Goal: Task Accomplishment & Management: Complete application form

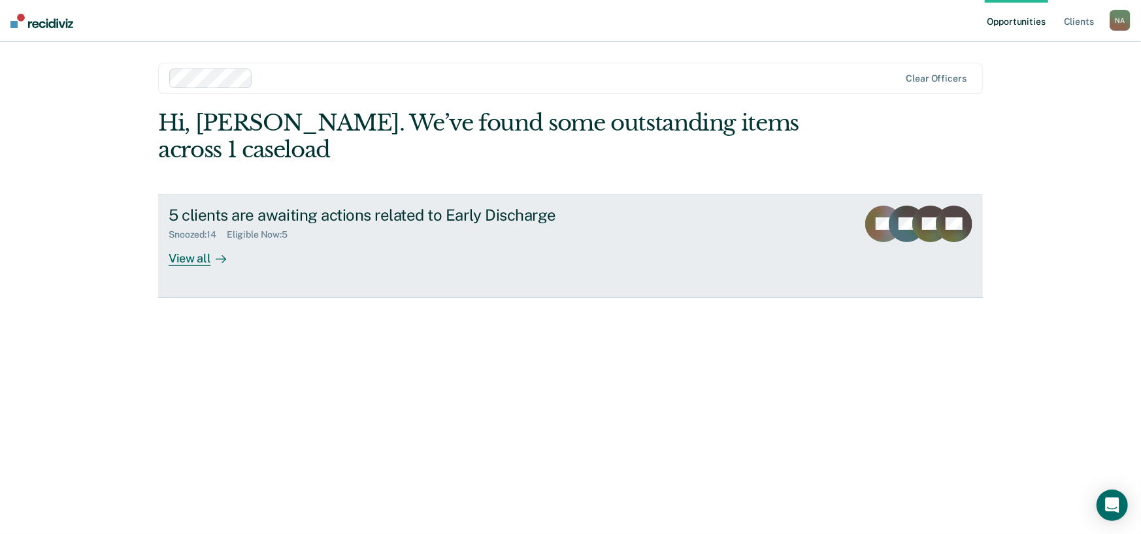
click at [255, 255] on div "5 clients are awaiting actions related to Early Discharge Snoozed : 14 Eligible…" at bounding box center [414, 236] width 490 height 60
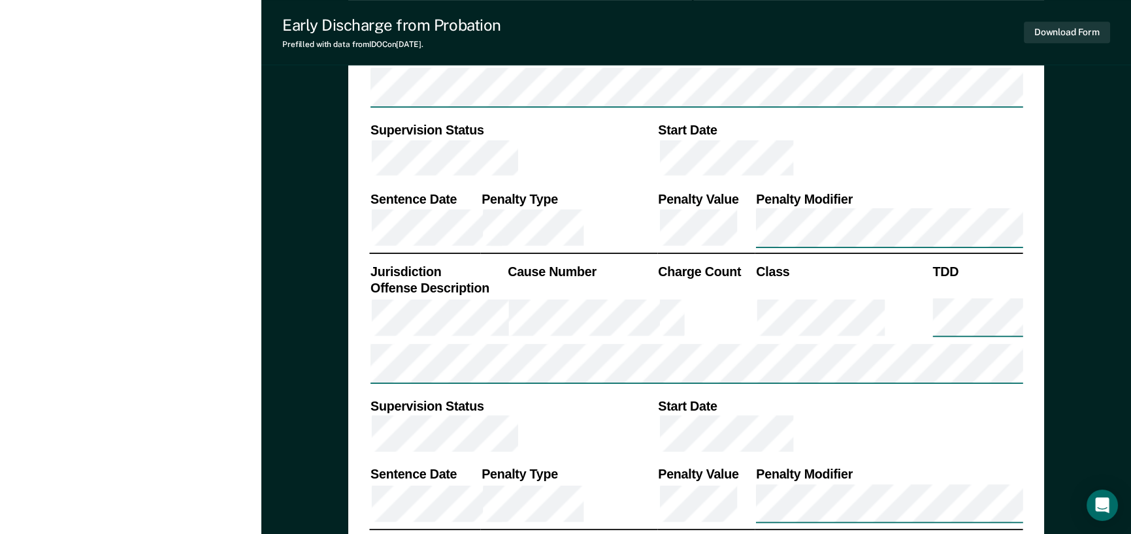
scroll to position [1568, 0]
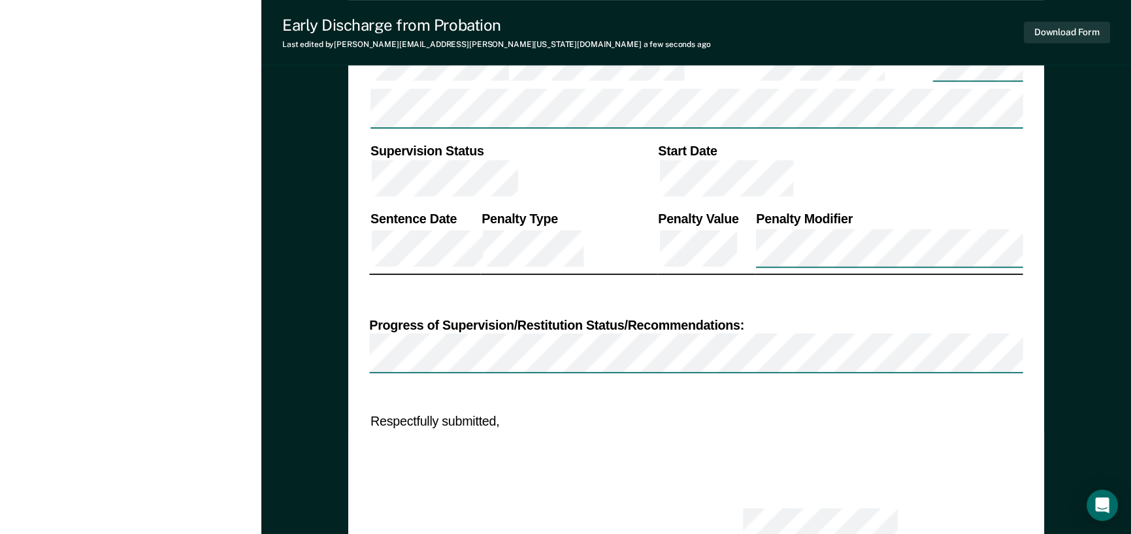
scroll to position [1782, 0]
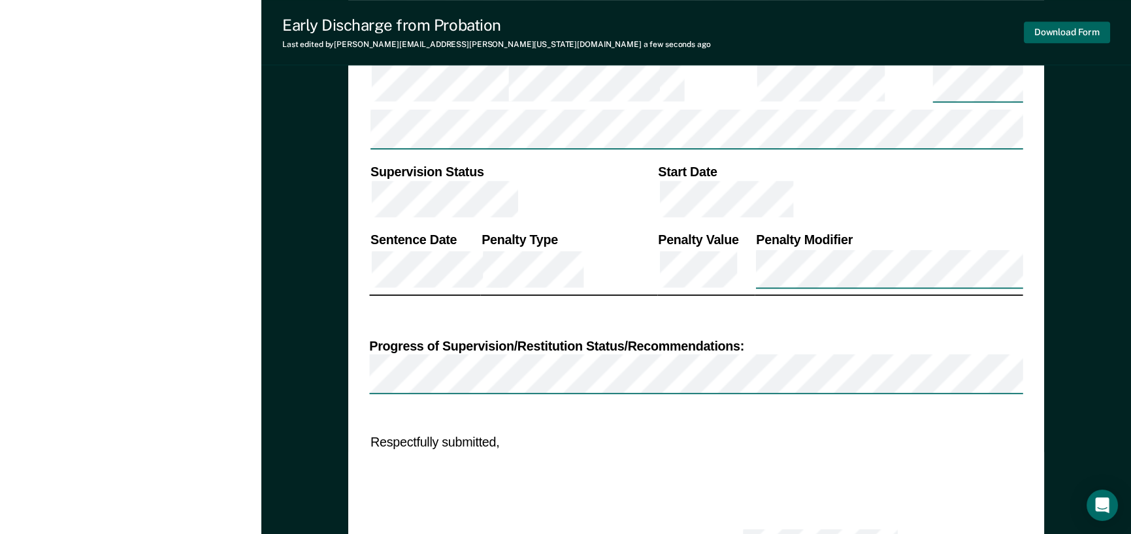
click at [1039, 31] on button "Download Form" at bounding box center [1067, 33] width 86 height 22
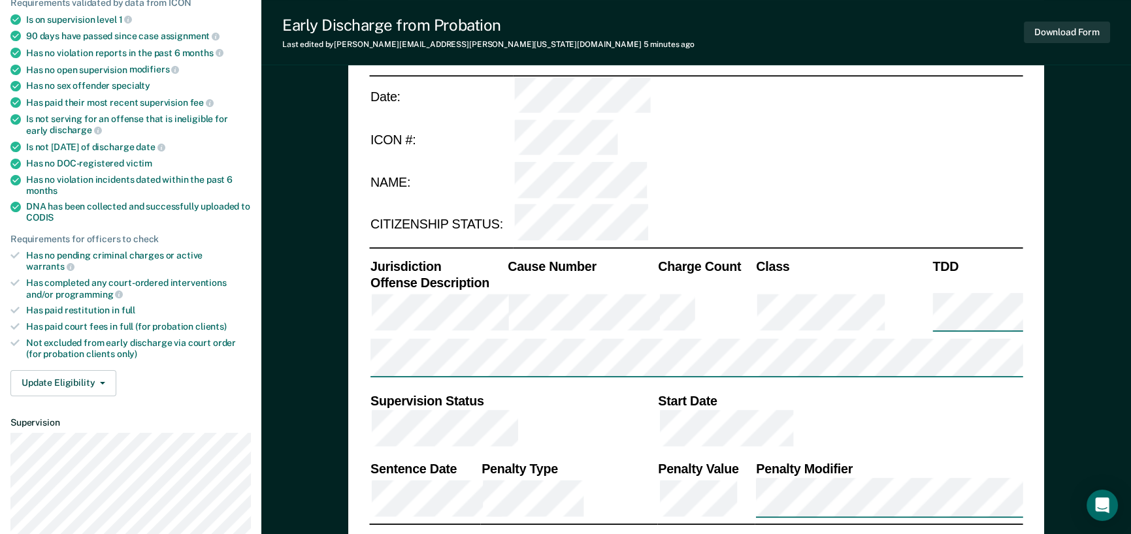
scroll to position [196, 0]
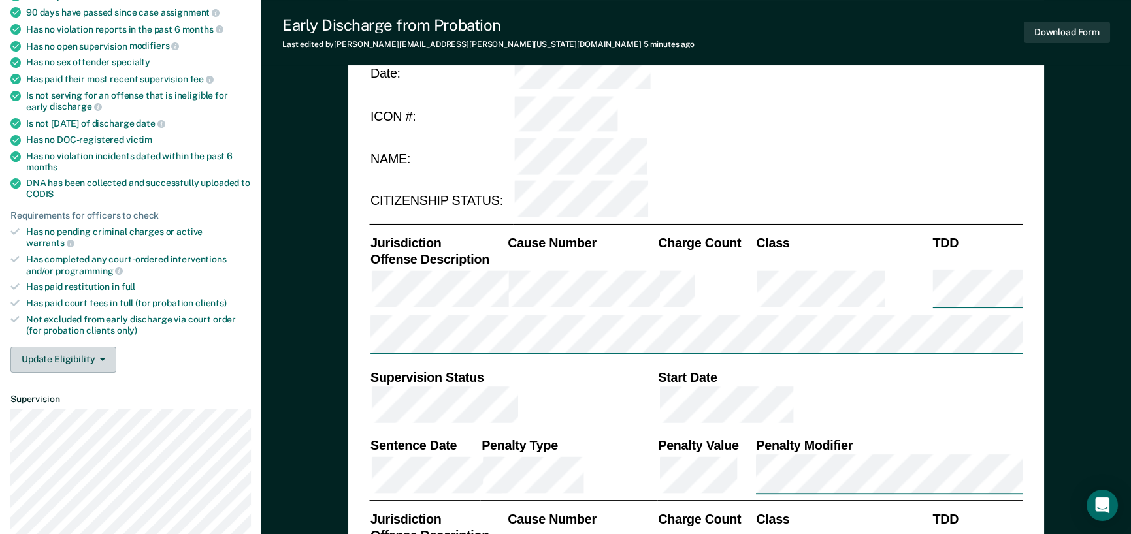
click at [114, 348] on button "Update Eligibility" at bounding box center [63, 360] width 106 height 26
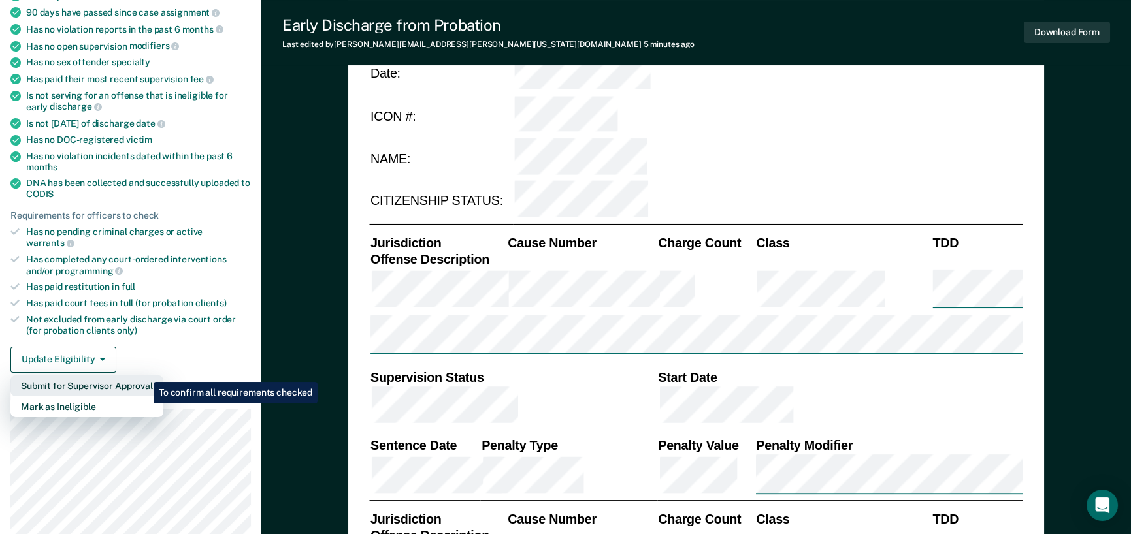
click at [144, 376] on button "Submit for Supervisor Approval" at bounding box center [86, 386] width 153 height 21
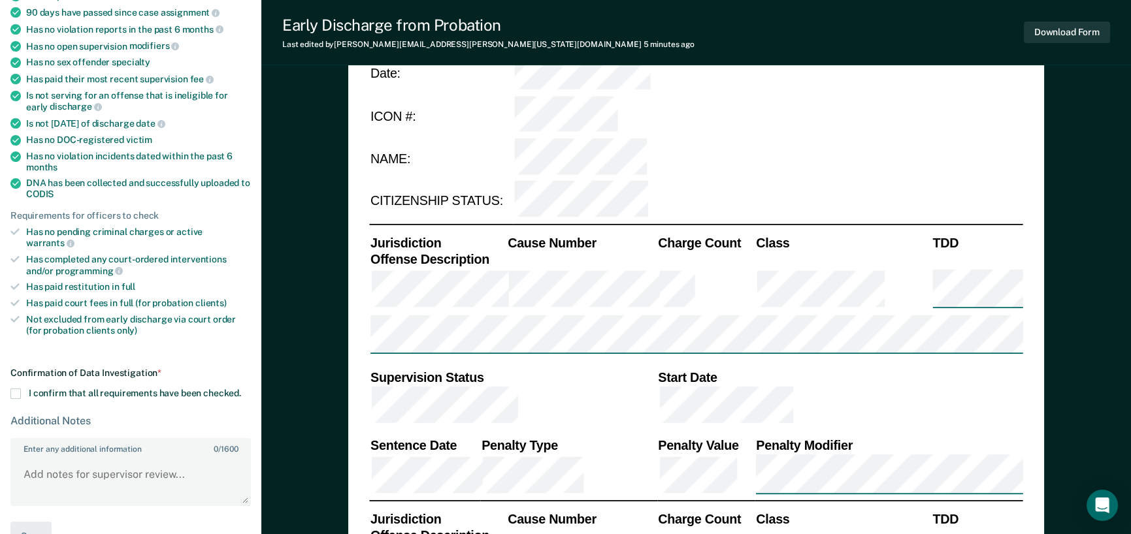
click at [12, 389] on span at bounding box center [15, 394] width 10 height 10
click at [241, 389] on input "I confirm that all requirements have been checked." at bounding box center [241, 389] width 0 height 0
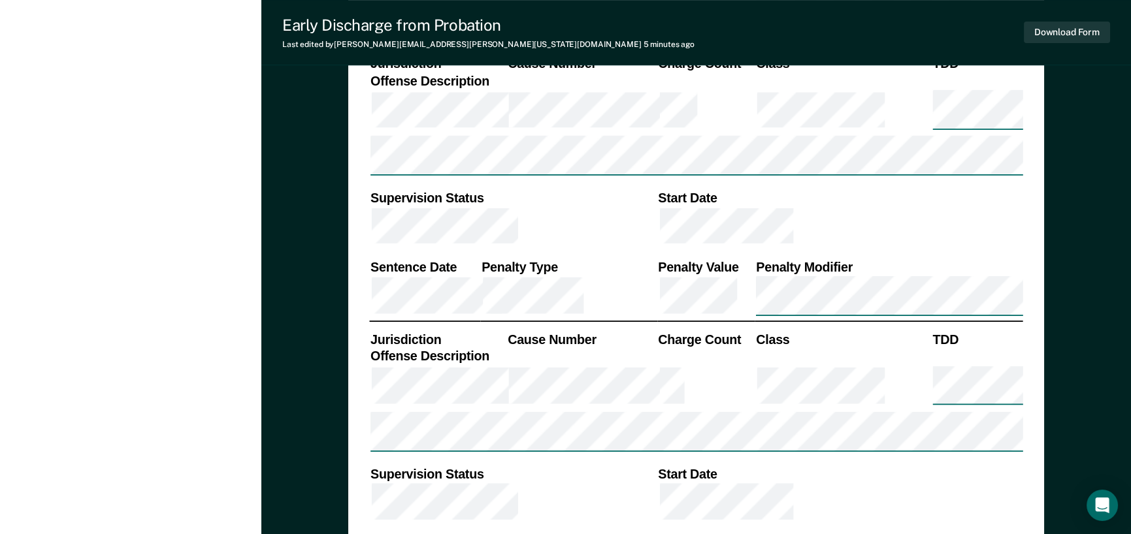
scroll to position [1503, 0]
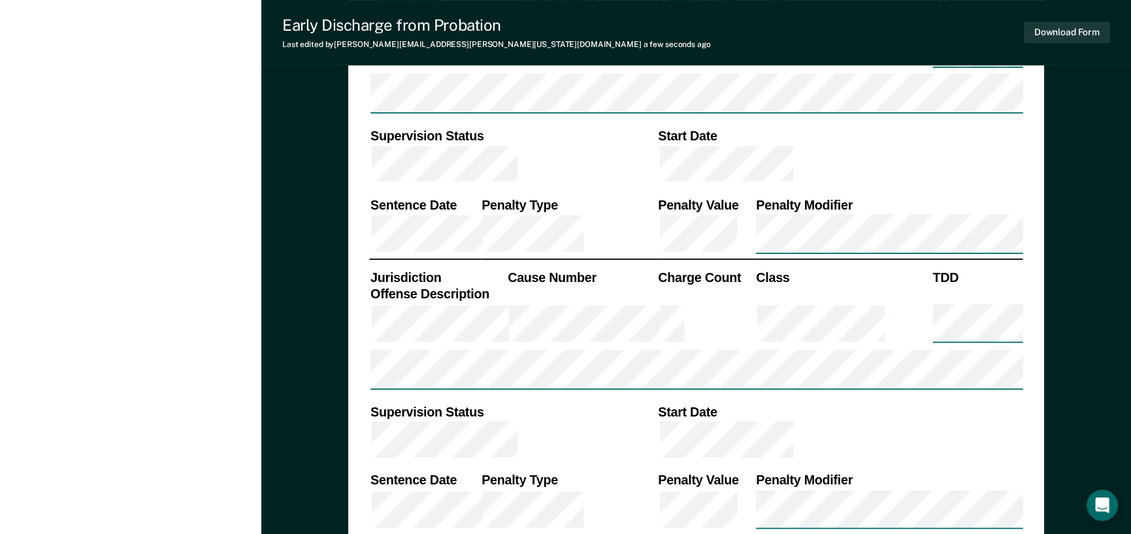
scroll to position [1512, 0]
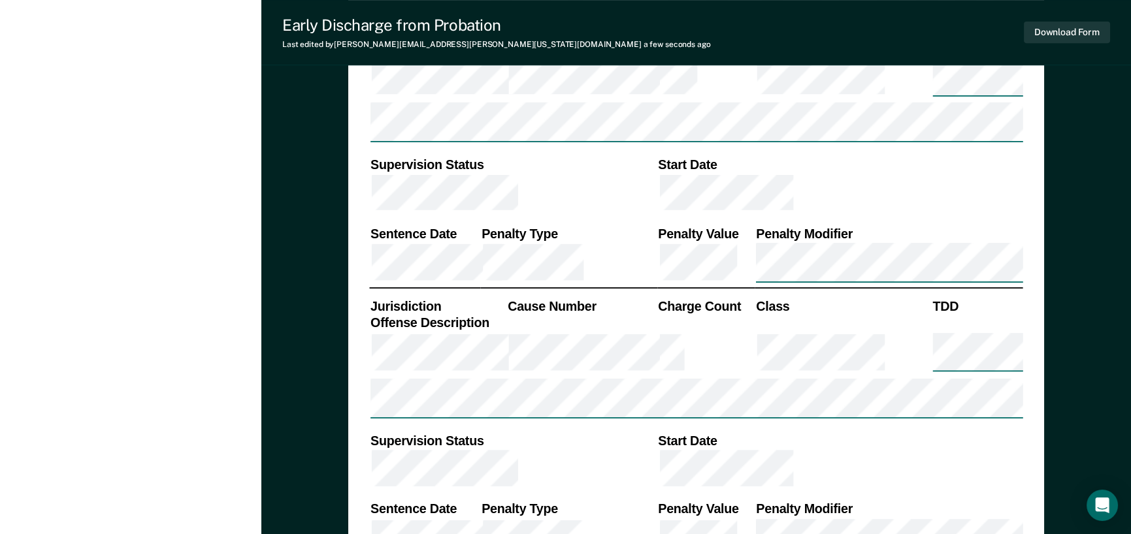
type textarea "x"
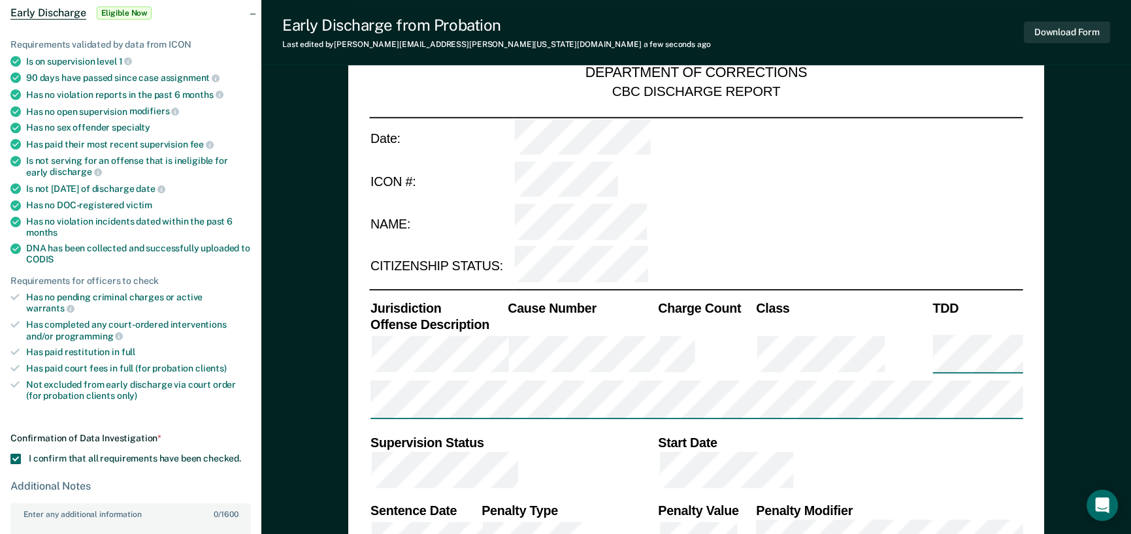
scroll to position [196, 0]
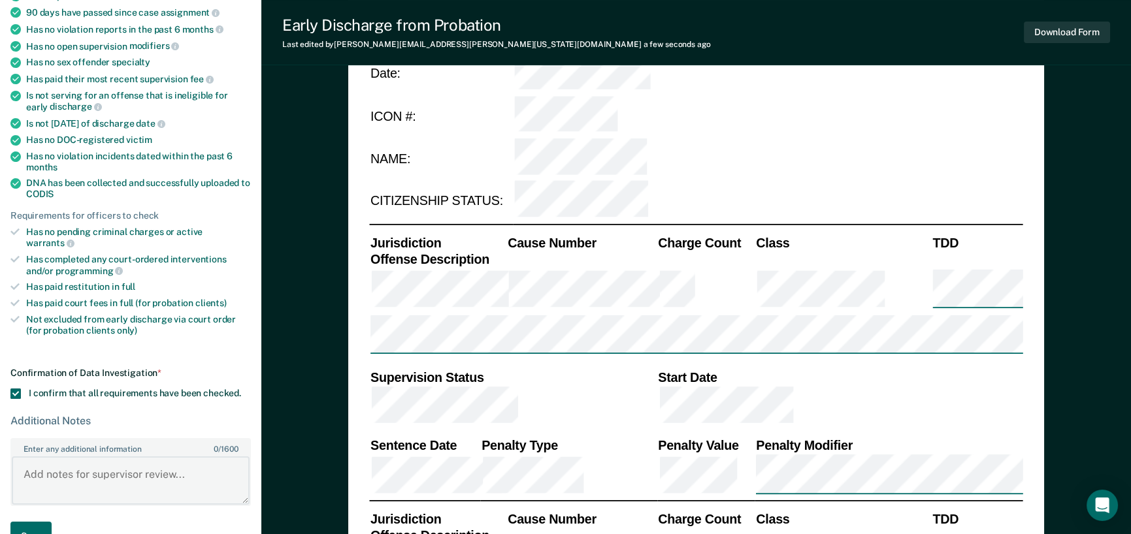
click at [150, 466] on textarea "Enter any additional information 0 / 1600" at bounding box center [131, 481] width 238 height 48
click at [125, 463] on textarea "Enter any additional information 0 / 1600" at bounding box center [131, 481] width 238 height 48
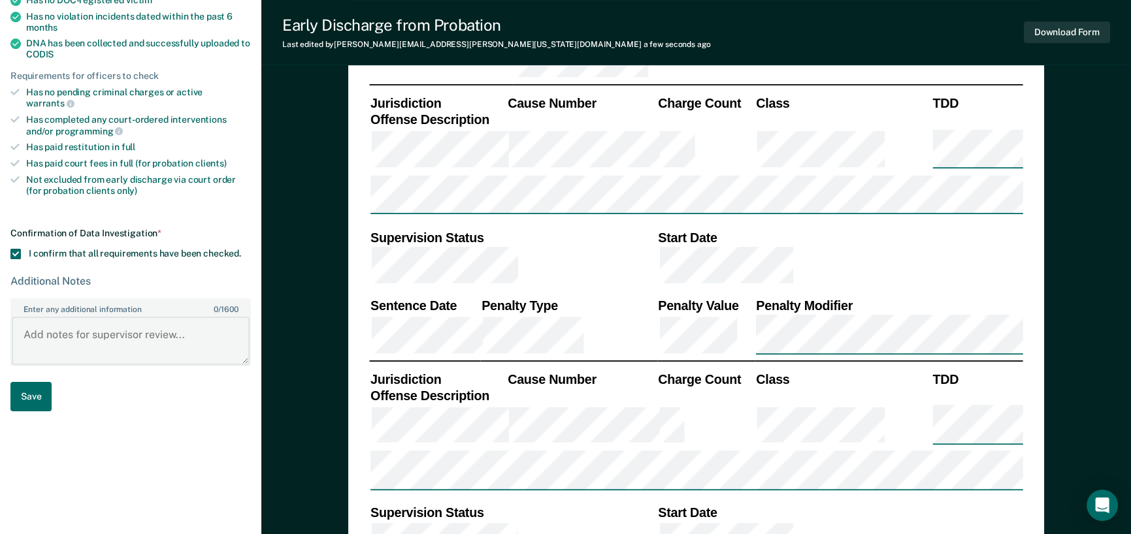
scroll to position [392, 0]
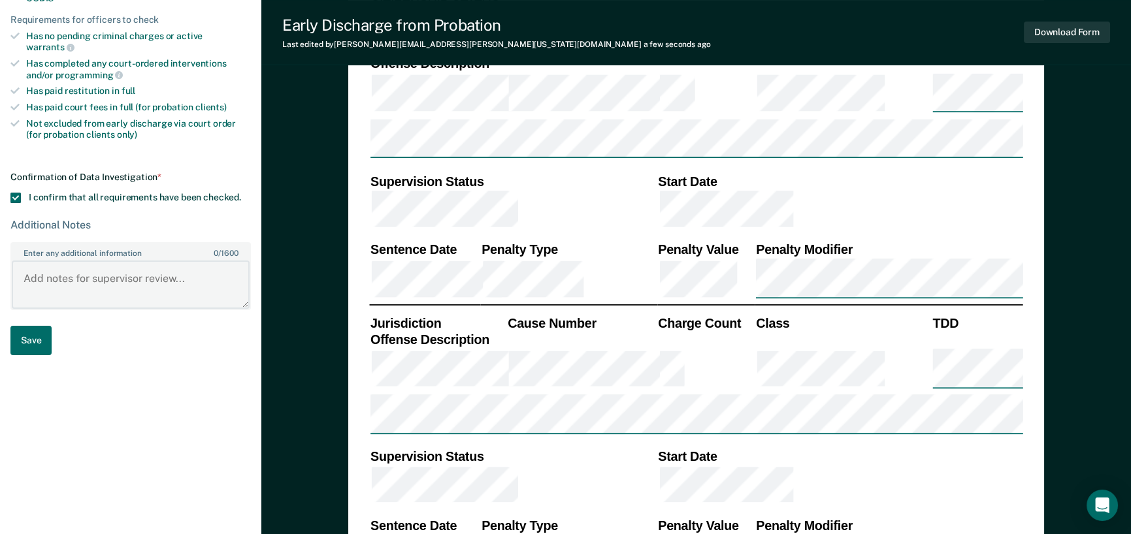
click at [95, 270] on textarea "Enter any additional information 0 / 1600" at bounding box center [131, 285] width 238 height 48
paste textarea "$3830.10 Paid in Full, Paid $2500 to the Humaine Society of the [GEOGRAPHIC_DAT…"
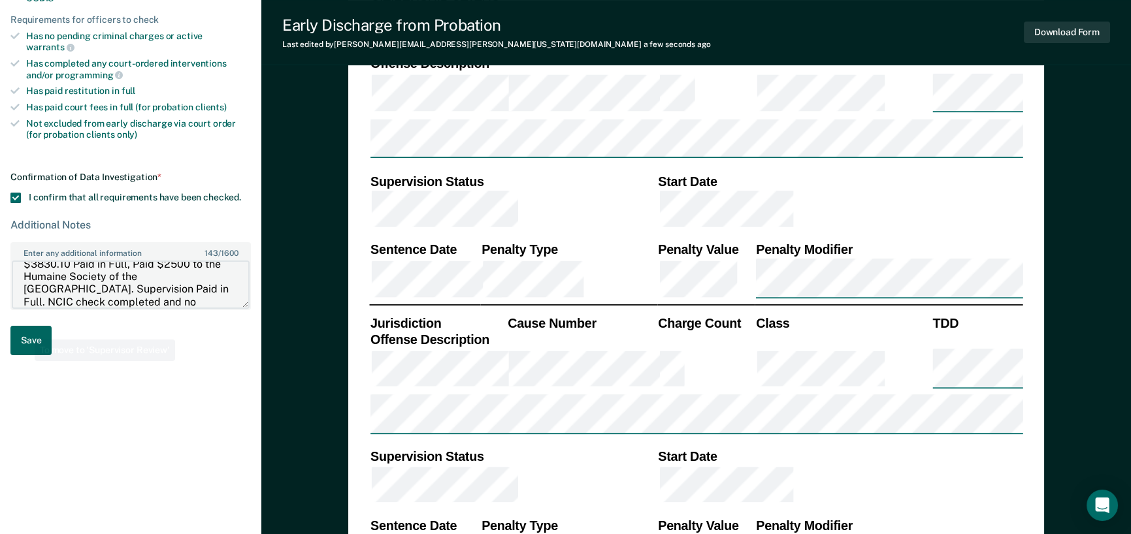
type textarea "$3830.10 Paid in Full, Paid $2500 to the Humaine Society of the [GEOGRAPHIC_DAT…"
click at [38, 326] on button "Save" at bounding box center [30, 340] width 41 height 29
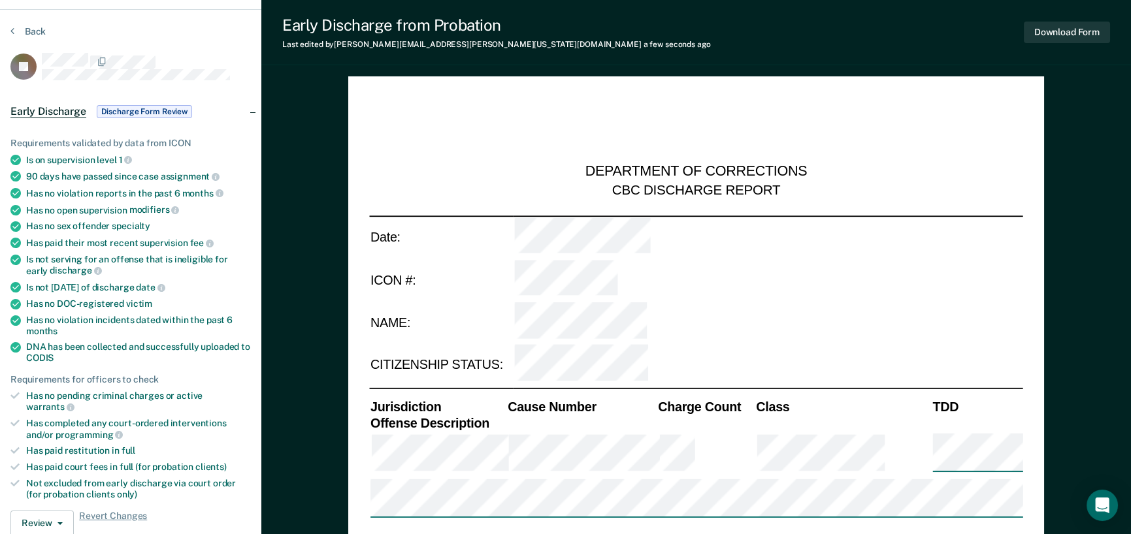
scroll to position [0, 0]
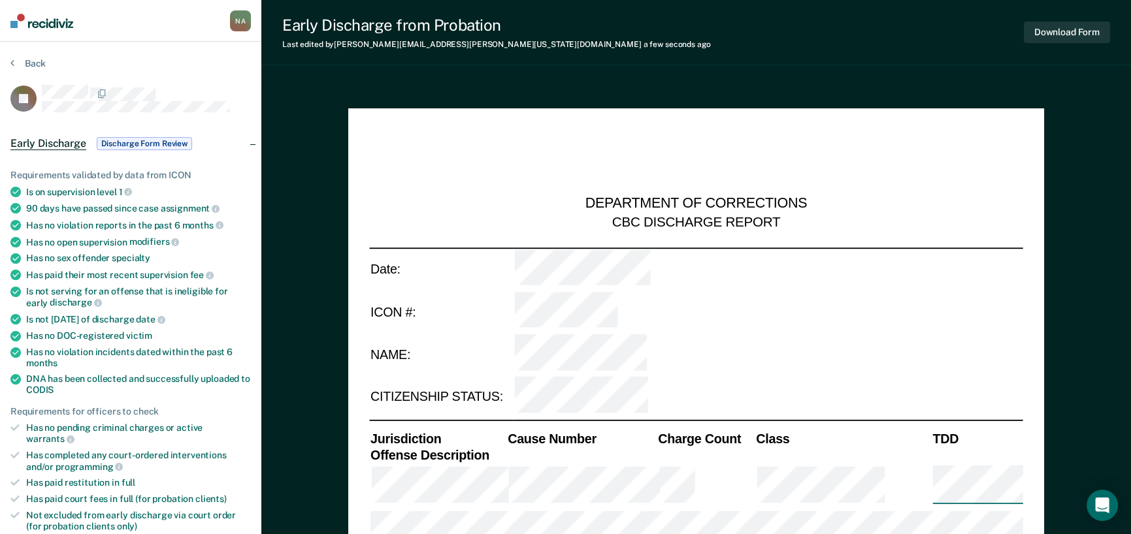
click at [55, 24] on img at bounding box center [41, 21] width 63 height 14
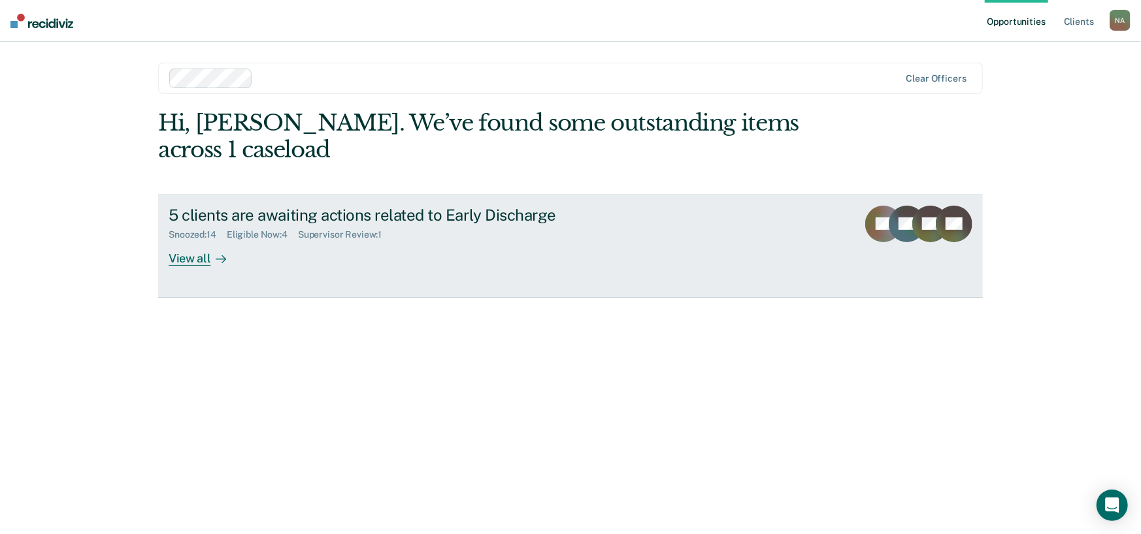
click at [320, 248] on div "5 clients are awaiting actions related to Early Discharge Snoozed : 14 Eligible…" at bounding box center [414, 236] width 490 height 60
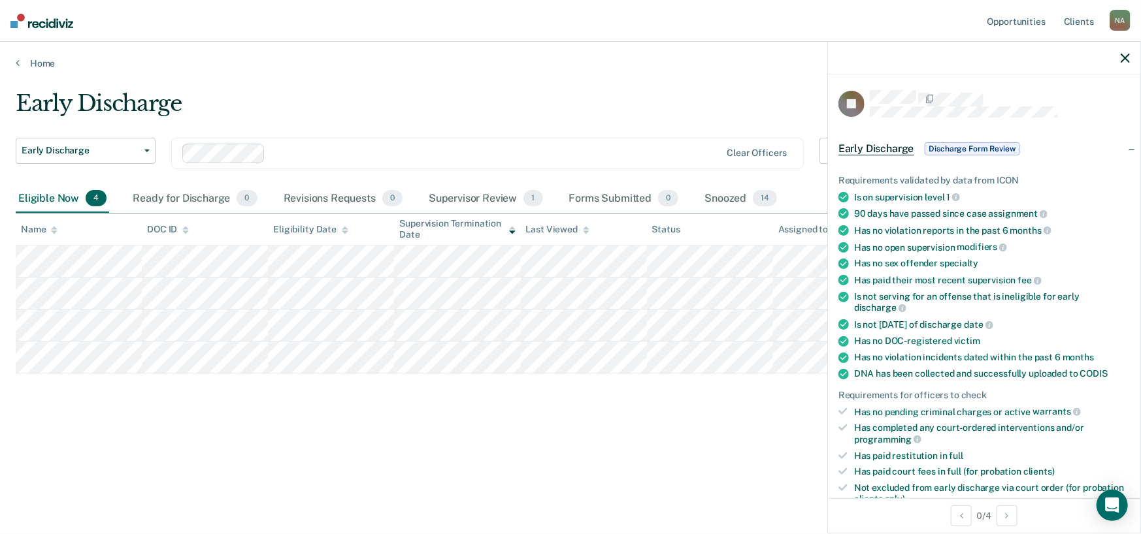
click at [1128, 62] on icon "button" at bounding box center [1124, 58] width 9 height 9
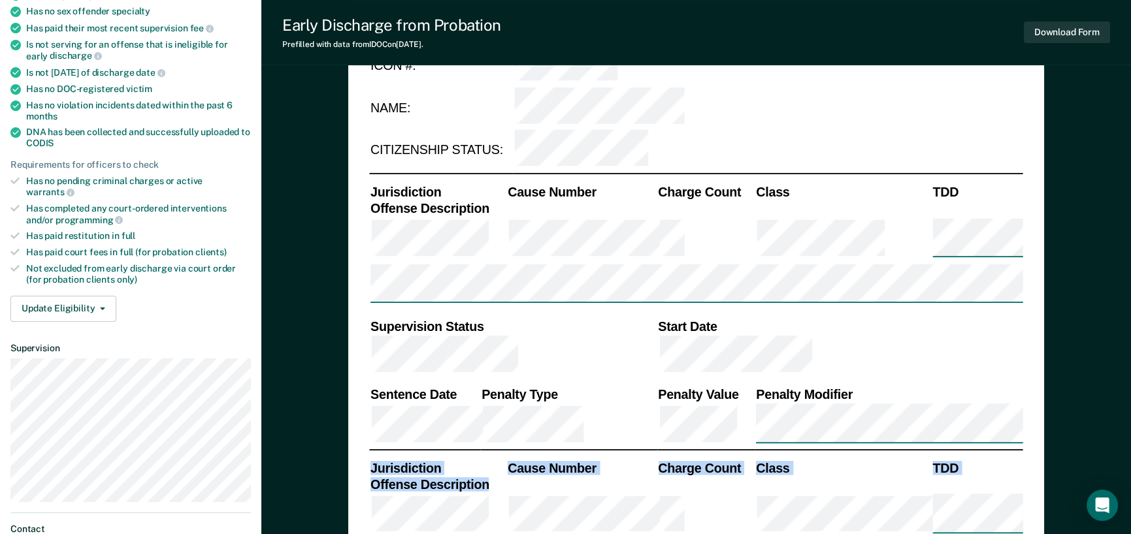
scroll to position [261, 0]
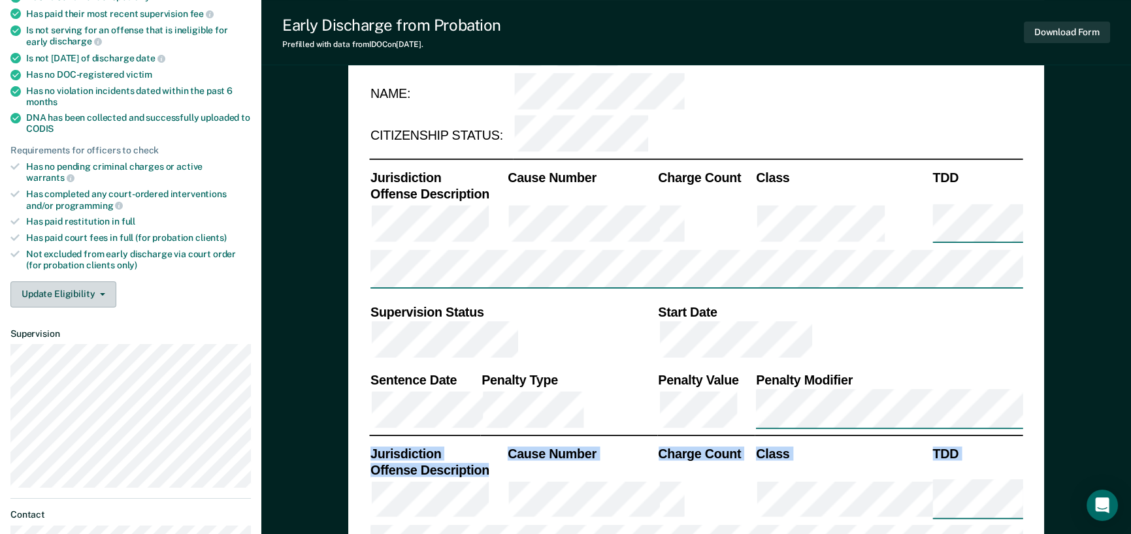
click at [82, 287] on button "Update Eligibility" at bounding box center [63, 295] width 106 height 26
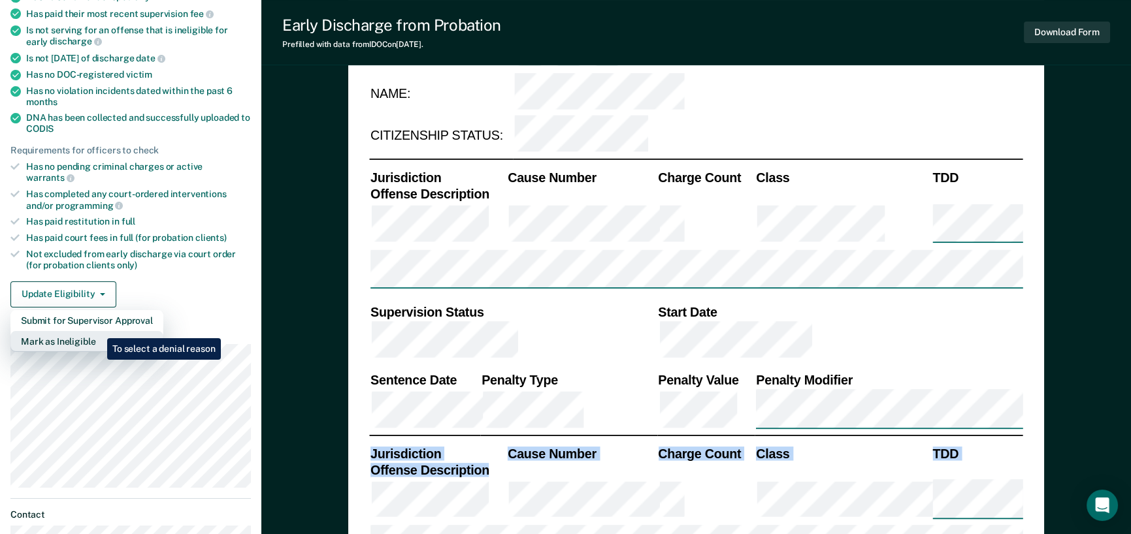
click at [97, 331] on button "Mark as Ineligible" at bounding box center [86, 341] width 153 height 21
type textarea "x"
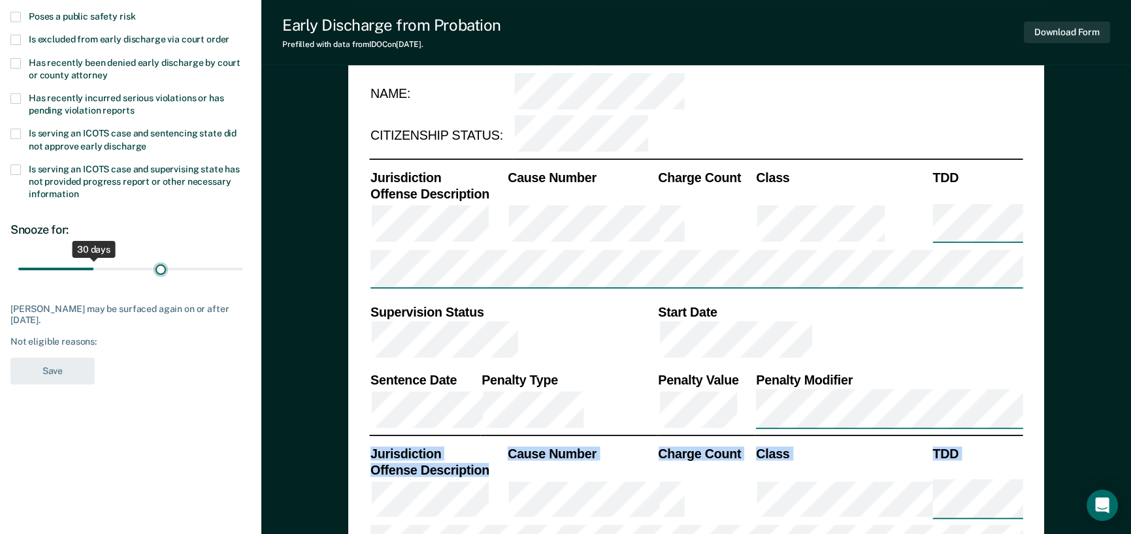
click at [160, 264] on input "range" at bounding box center [130, 269] width 225 height 23
click at [163, 265] on input "range" at bounding box center [130, 269] width 225 height 23
click at [172, 271] on input "range" at bounding box center [130, 269] width 225 height 23
type input "60"
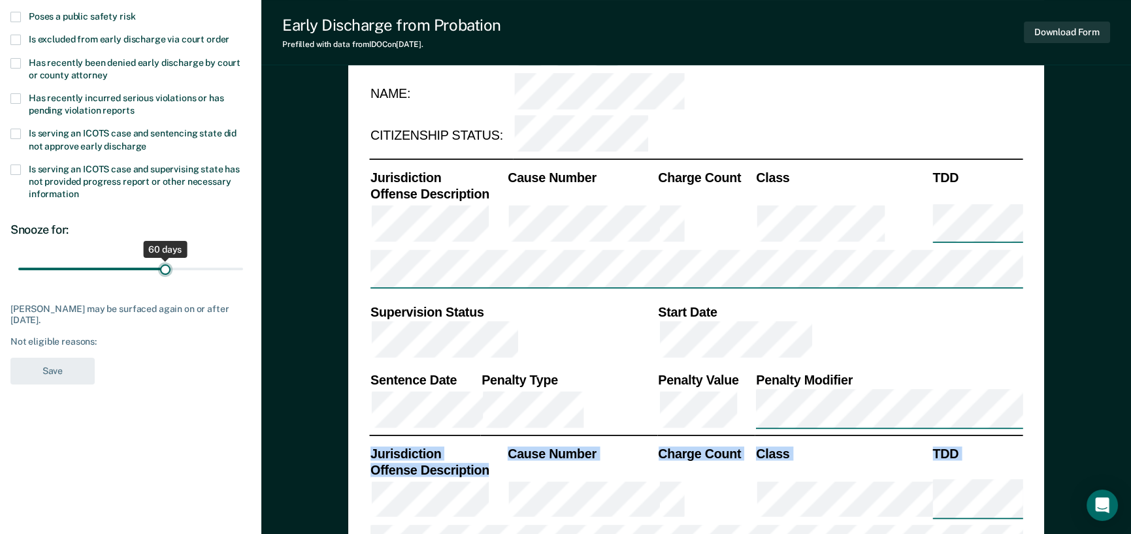
click at [165, 269] on input "range" at bounding box center [130, 269] width 225 height 23
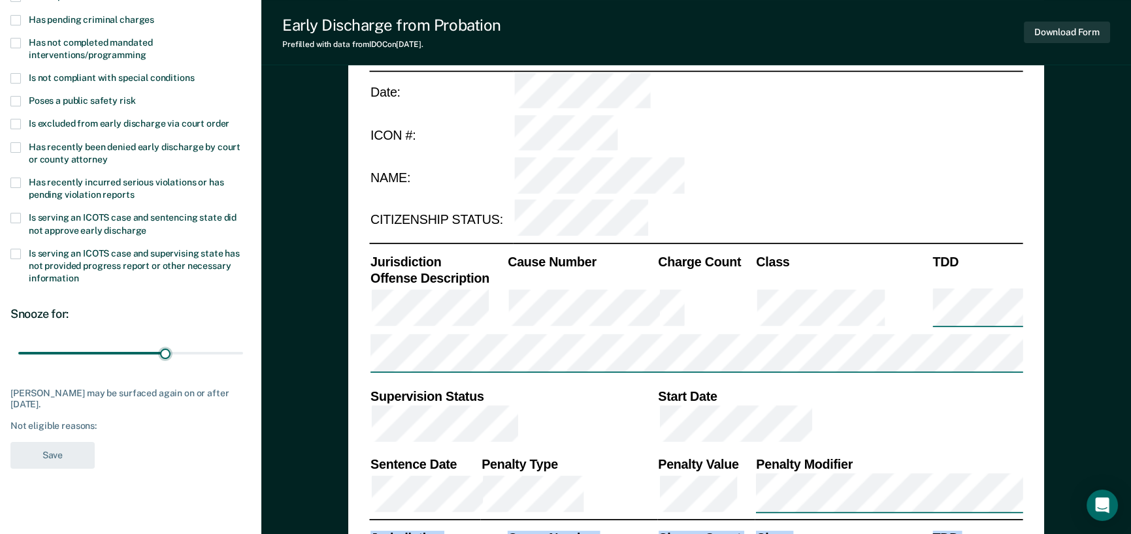
scroll to position [65, 0]
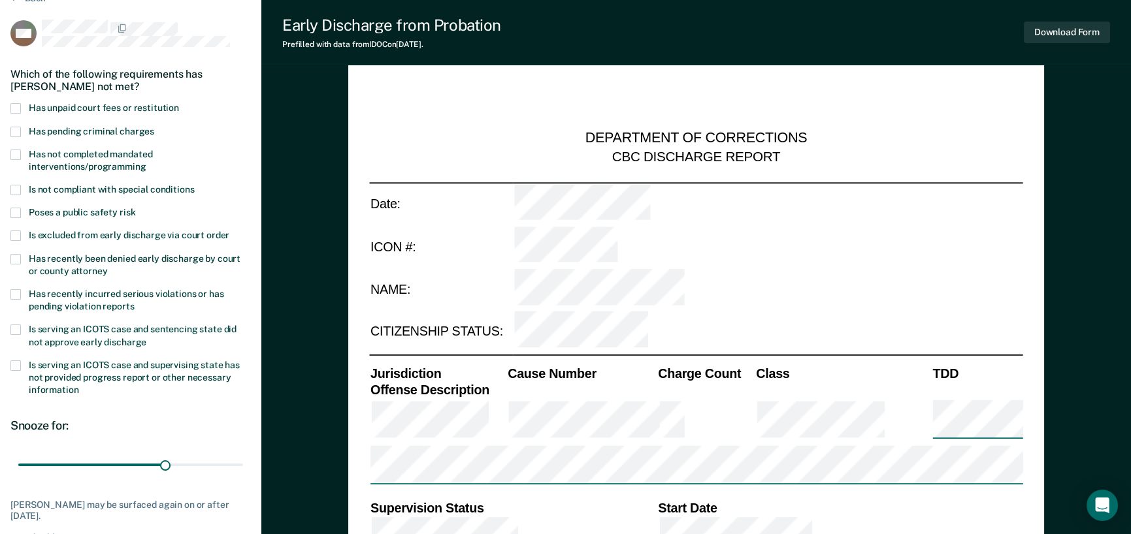
click at [12, 107] on span at bounding box center [15, 108] width 10 height 10
click at [179, 103] on input "Has unpaid court fees or restitution" at bounding box center [179, 103] width 0 height 0
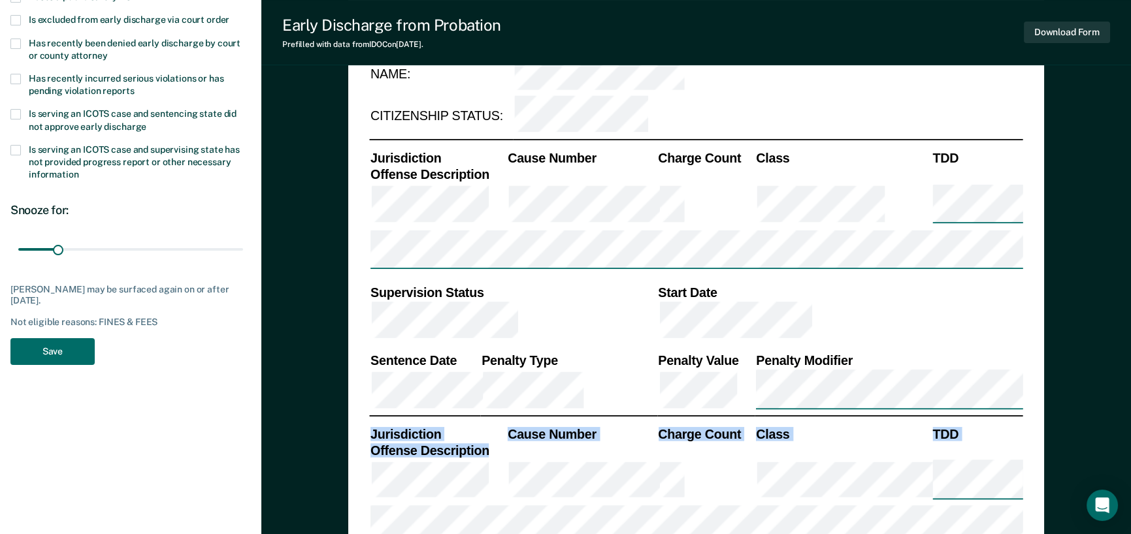
scroll to position [327, 0]
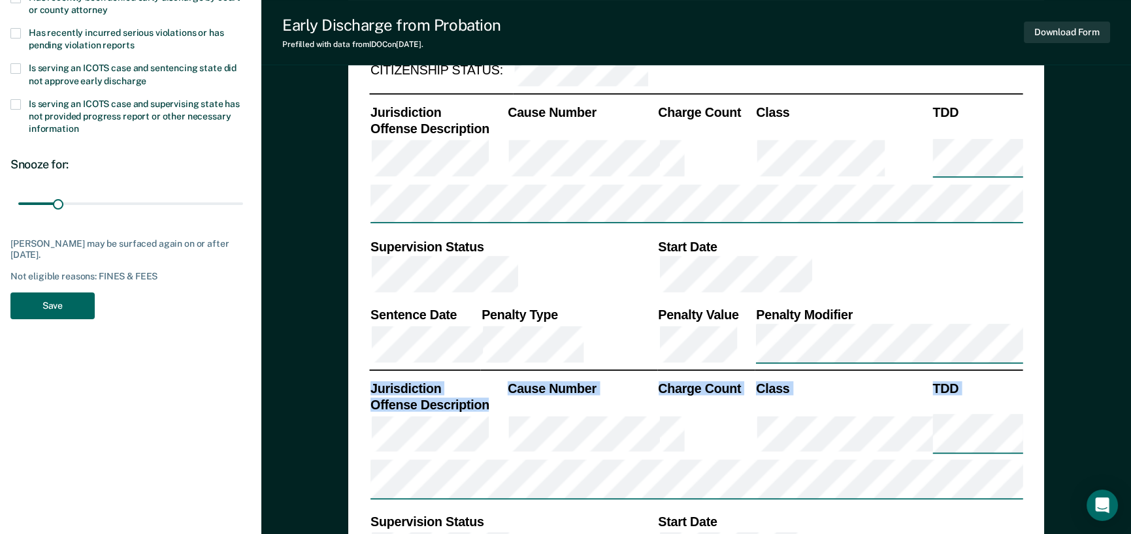
click at [46, 298] on button "Save" at bounding box center [52, 306] width 84 height 27
type textarea "x"
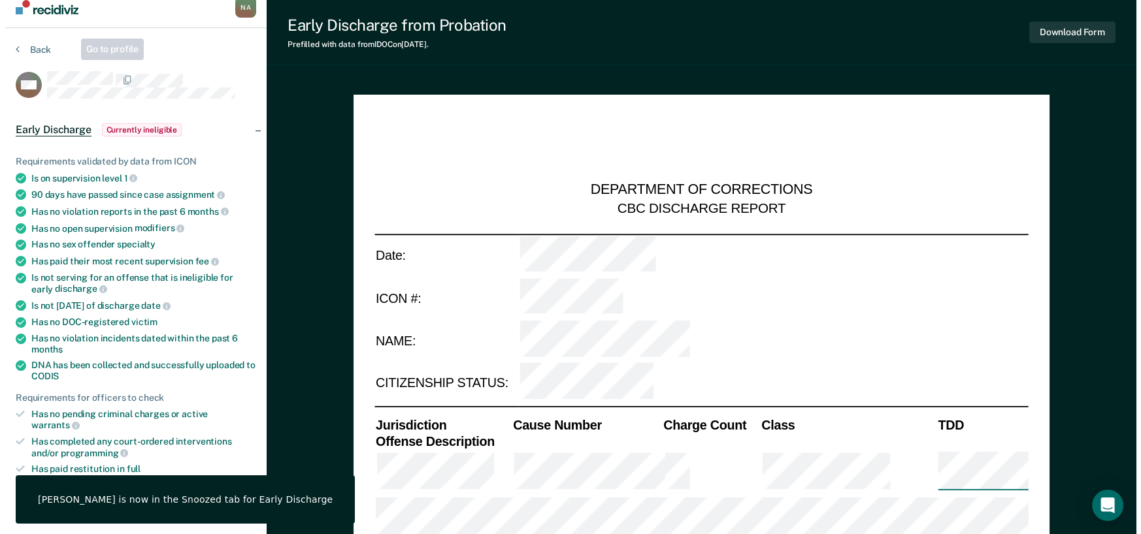
scroll to position [0, 0]
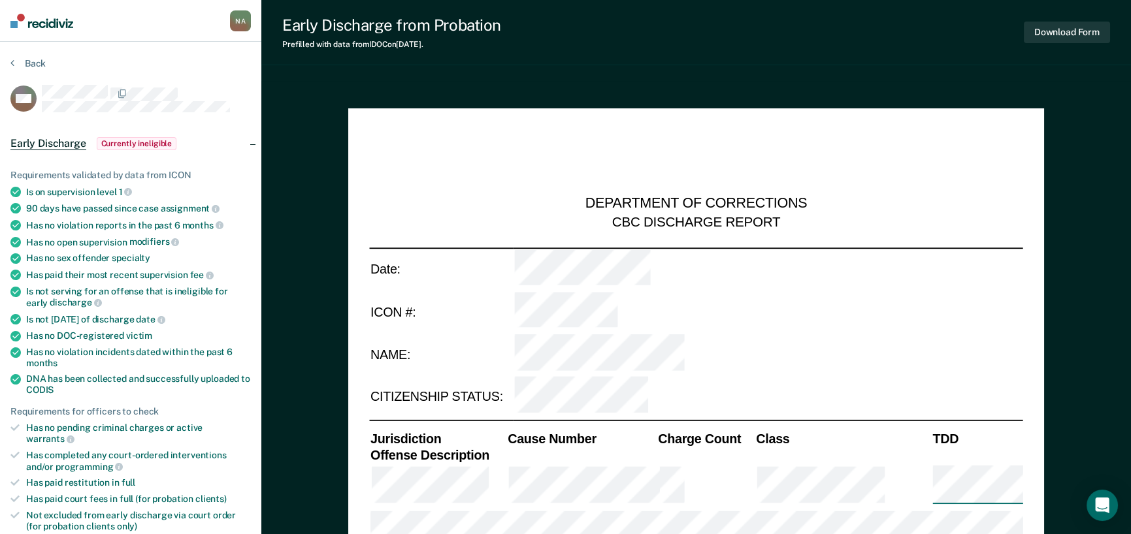
click at [39, 28] on nav "[PERSON_NAME] N A Profile How it works Log Out" at bounding box center [130, 21] width 261 height 42
click at [51, 21] on img at bounding box center [41, 21] width 63 height 14
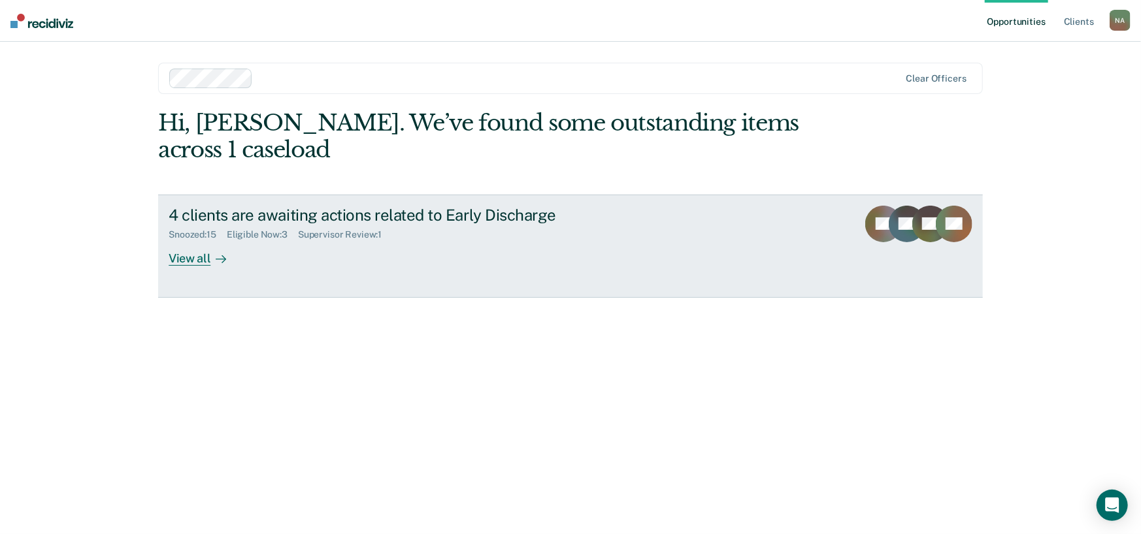
click at [192, 263] on div "View all" at bounding box center [205, 252] width 73 height 25
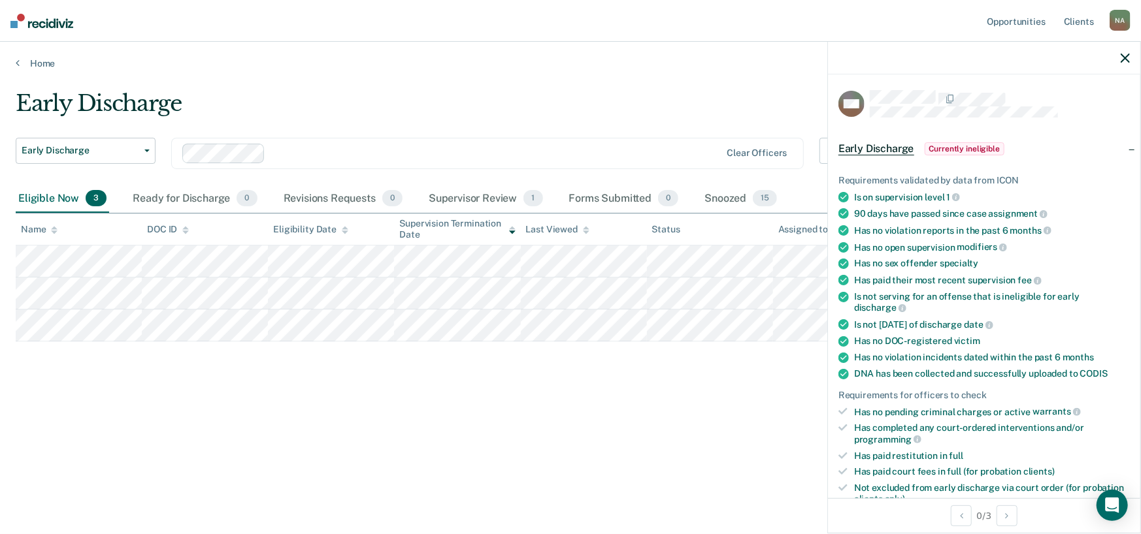
click at [1125, 59] on icon "button" at bounding box center [1124, 58] width 9 height 9
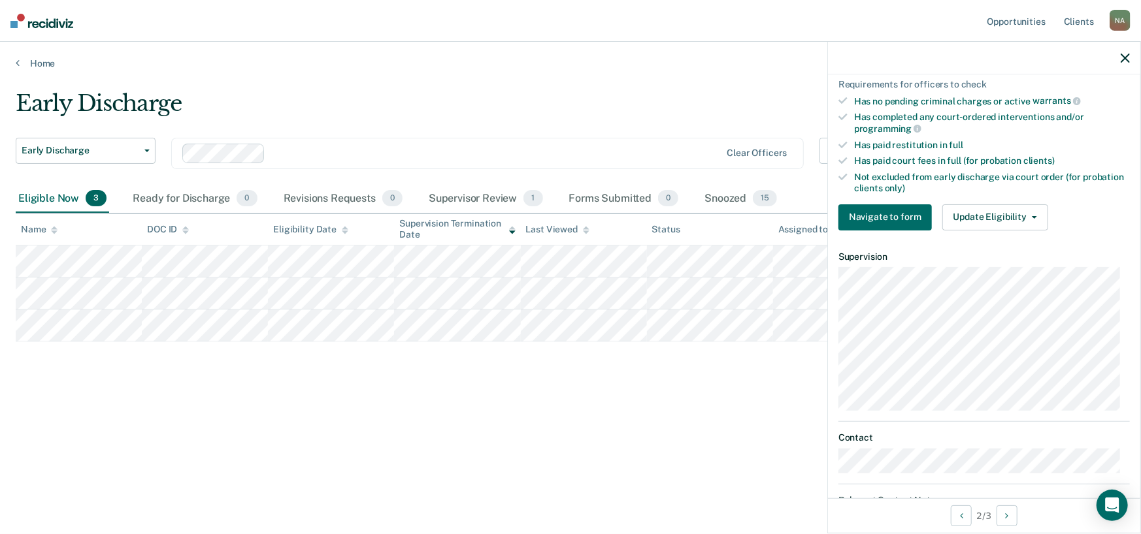
scroll to position [237, 0]
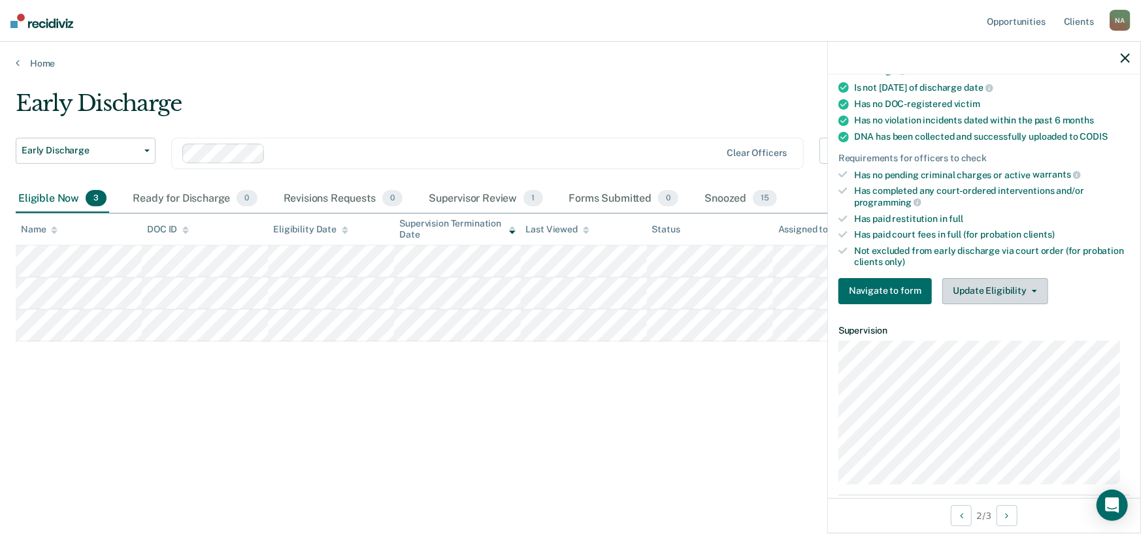
click at [1004, 286] on button "Update Eligibility" at bounding box center [995, 291] width 106 height 26
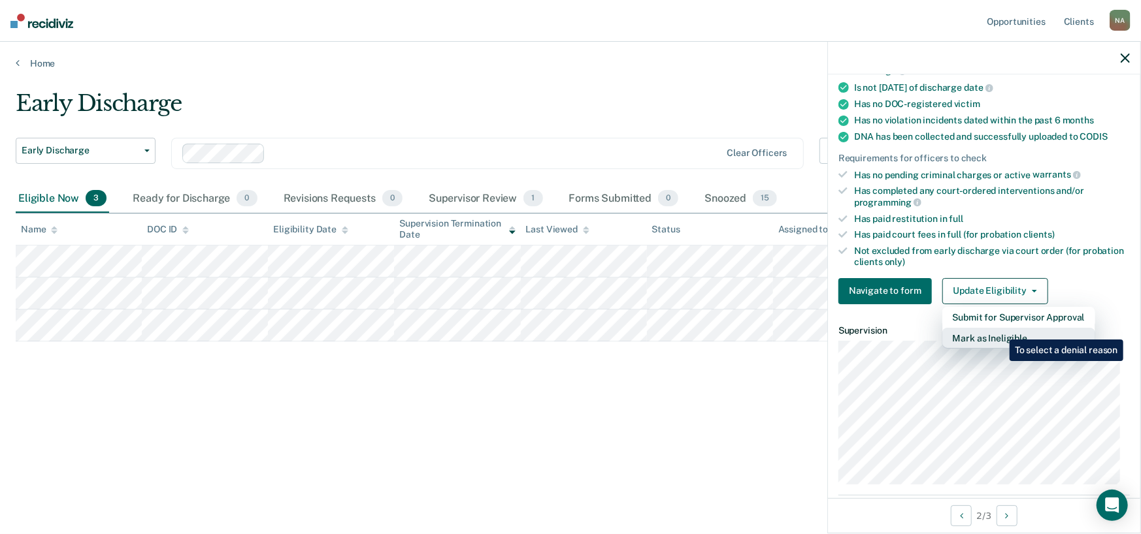
click at [1000, 330] on button "Mark as Ineligible" at bounding box center [1018, 338] width 153 height 21
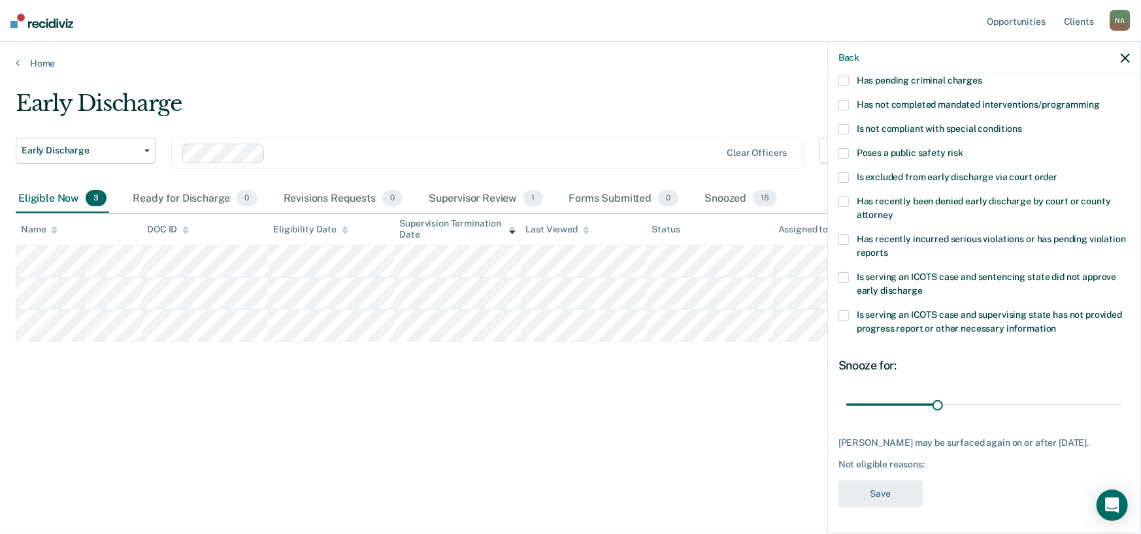
click at [1000, 330] on span "Is serving an ICOTS case and supervising state has not provided progress report…" at bounding box center [989, 322] width 265 height 24
click at [1056, 324] on input "Is serving an ICOTS case and supervising state has not provided progress report…" at bounding box center [1056, 324] width 0 height 0
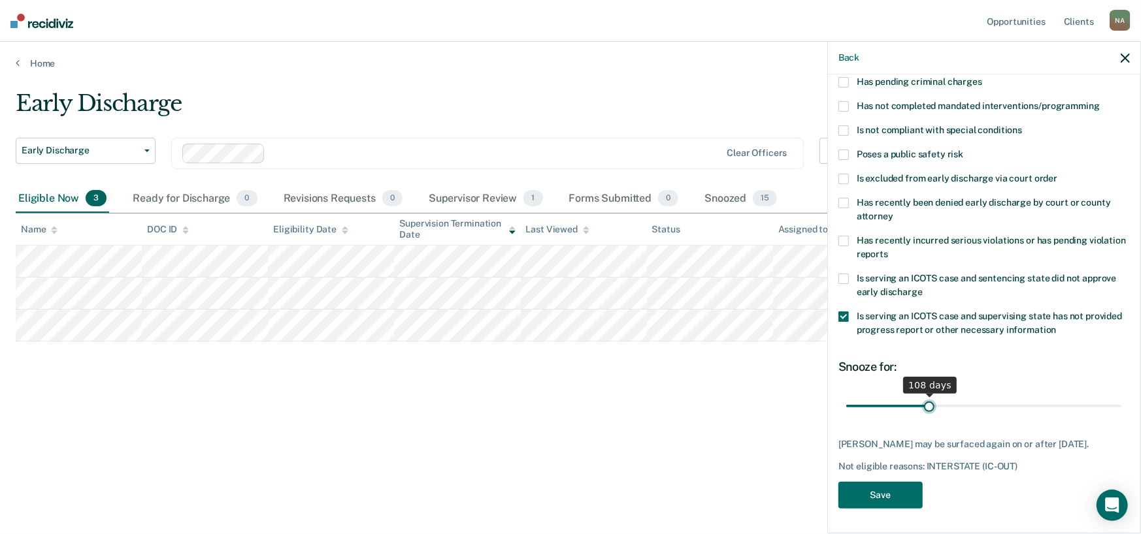
click at [926, 407] on input "range" at bounding box center [984, 406] width 276 height 23
drag, startPoint x: 926, startPoint y: 404, endPoint x: 892, endPoint y: 406, distance: 34.0
type input "60"
click at [892, 406] on input "range" at bounding box center [984, 406] width 276 height 23
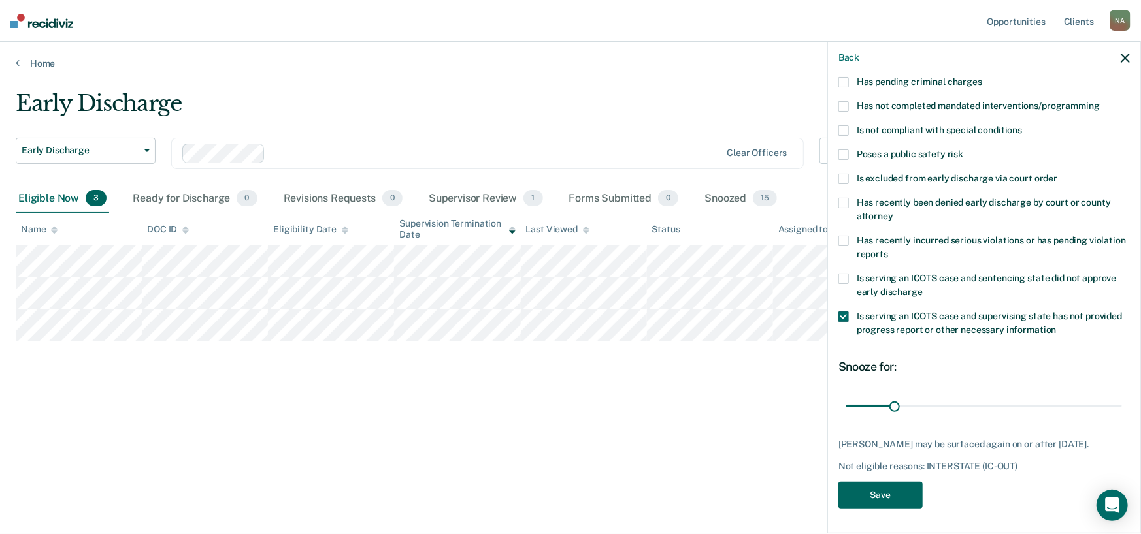
click at [875, 498] on button "Save" at bounding box center [880, 495] width 84 height 27
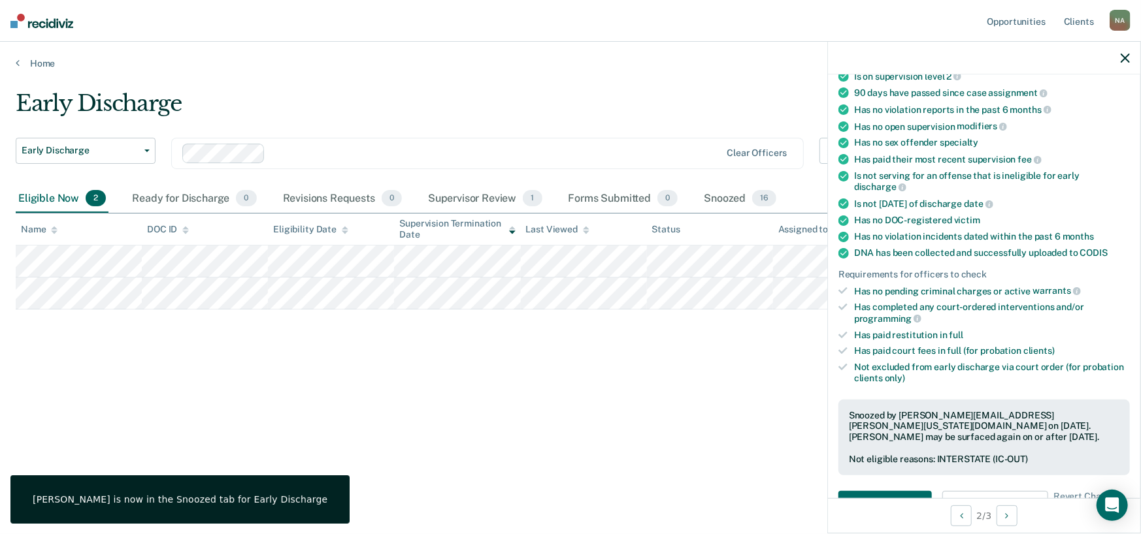
click at [293, 98] on div "Early Discharge" at bounding box center [444, 108] width 856 height 37
